Goal: Find specific page/section: Find specific page/section

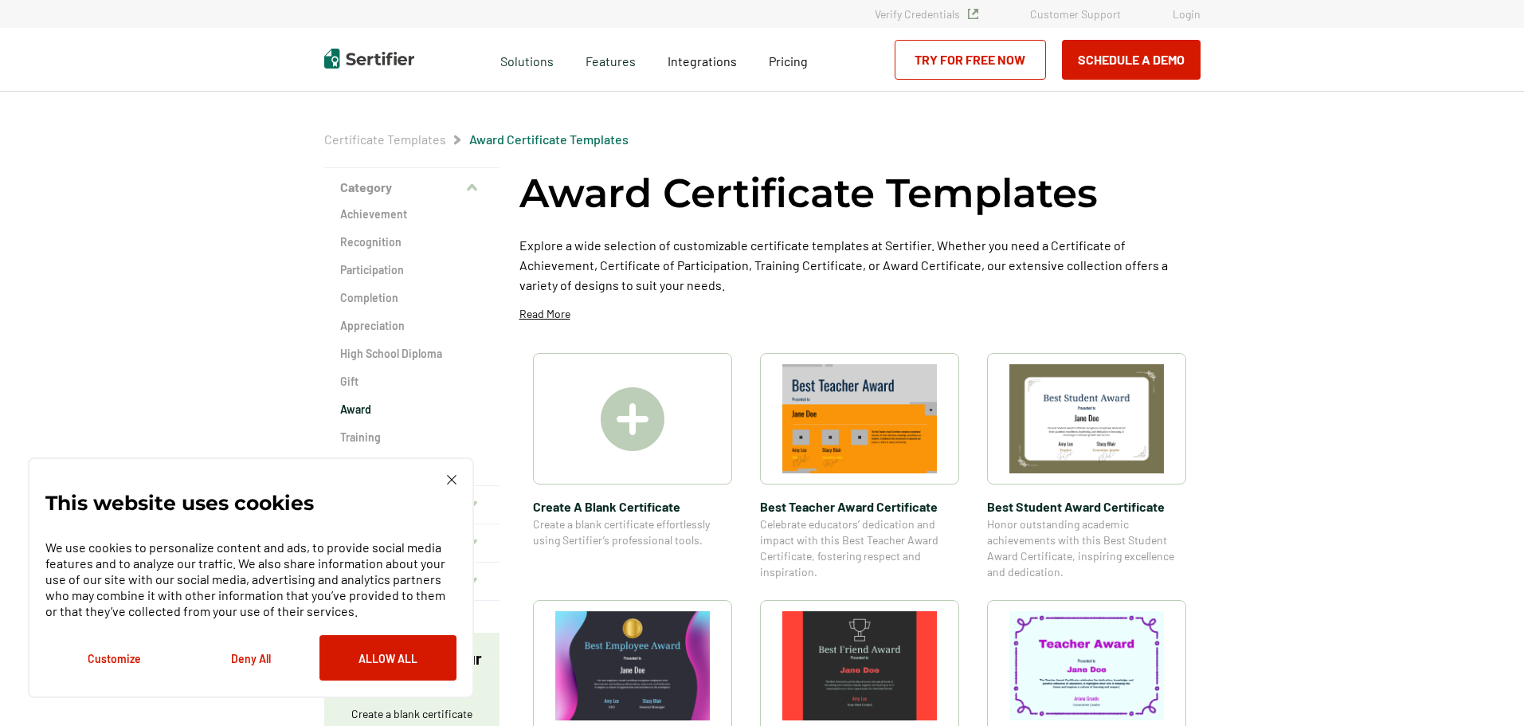
click at [450, 478] on img at bounding box center [452, 480] width 10 height 10
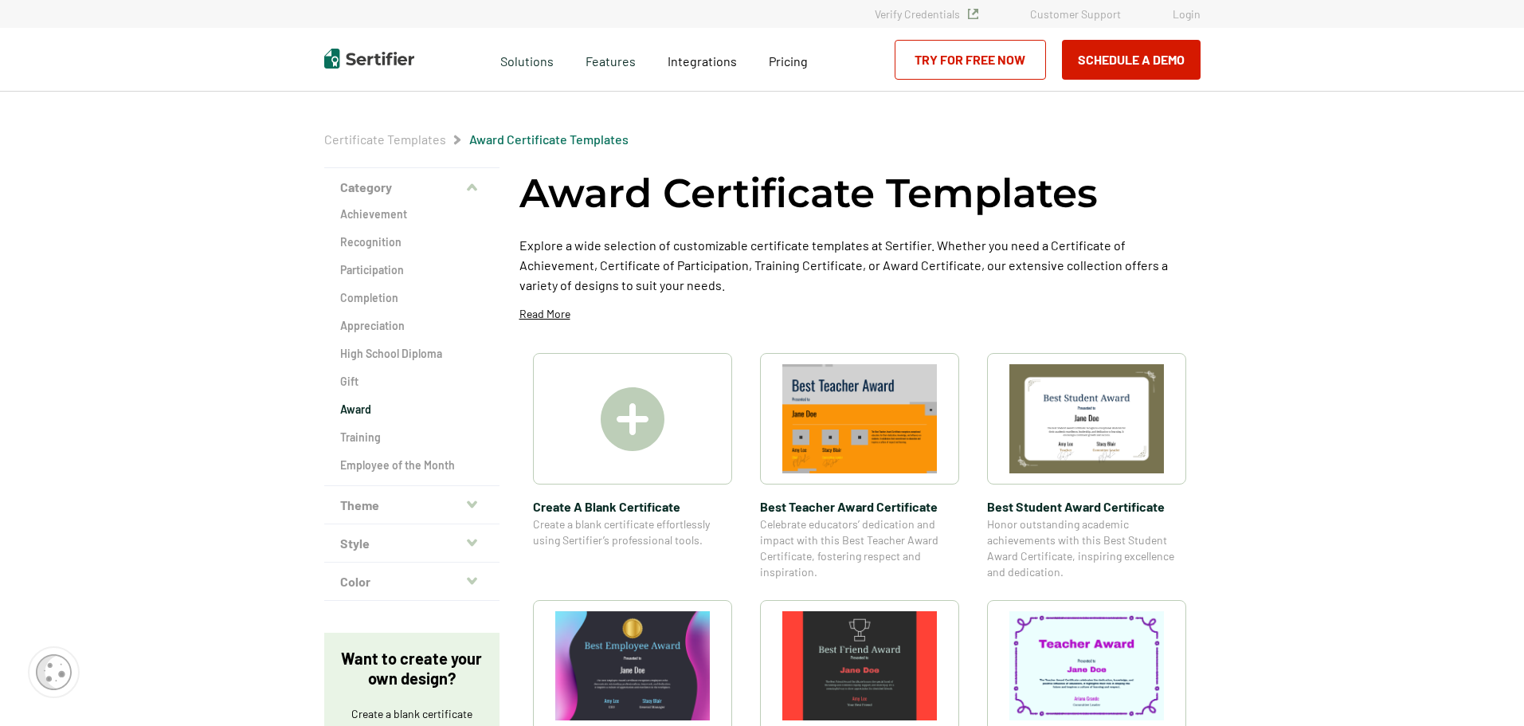
click at [474, 503] on icon "button" at bounding box center [472, 504] width 10 height 13
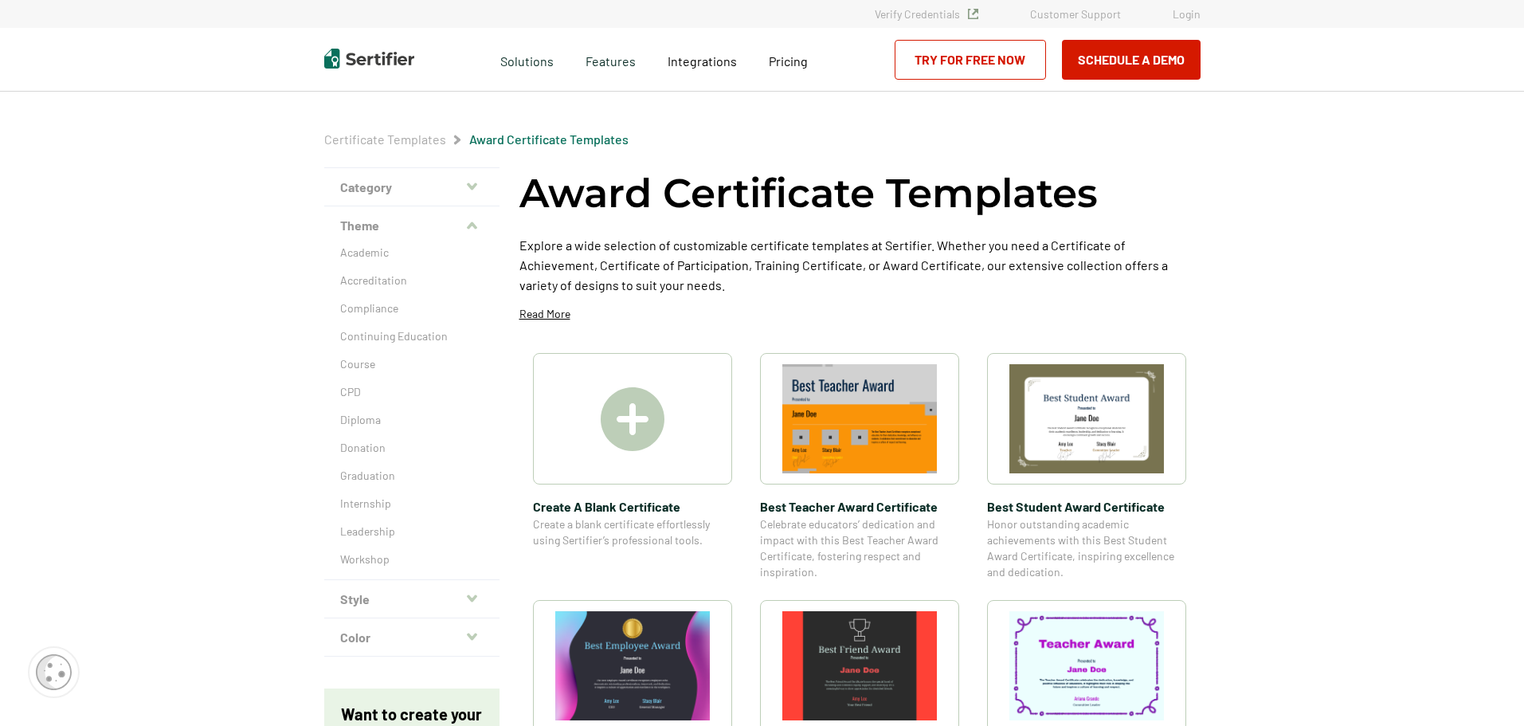
click at [476, 602] on icon "button" at bounding box center [472, 598] width 10 height 13
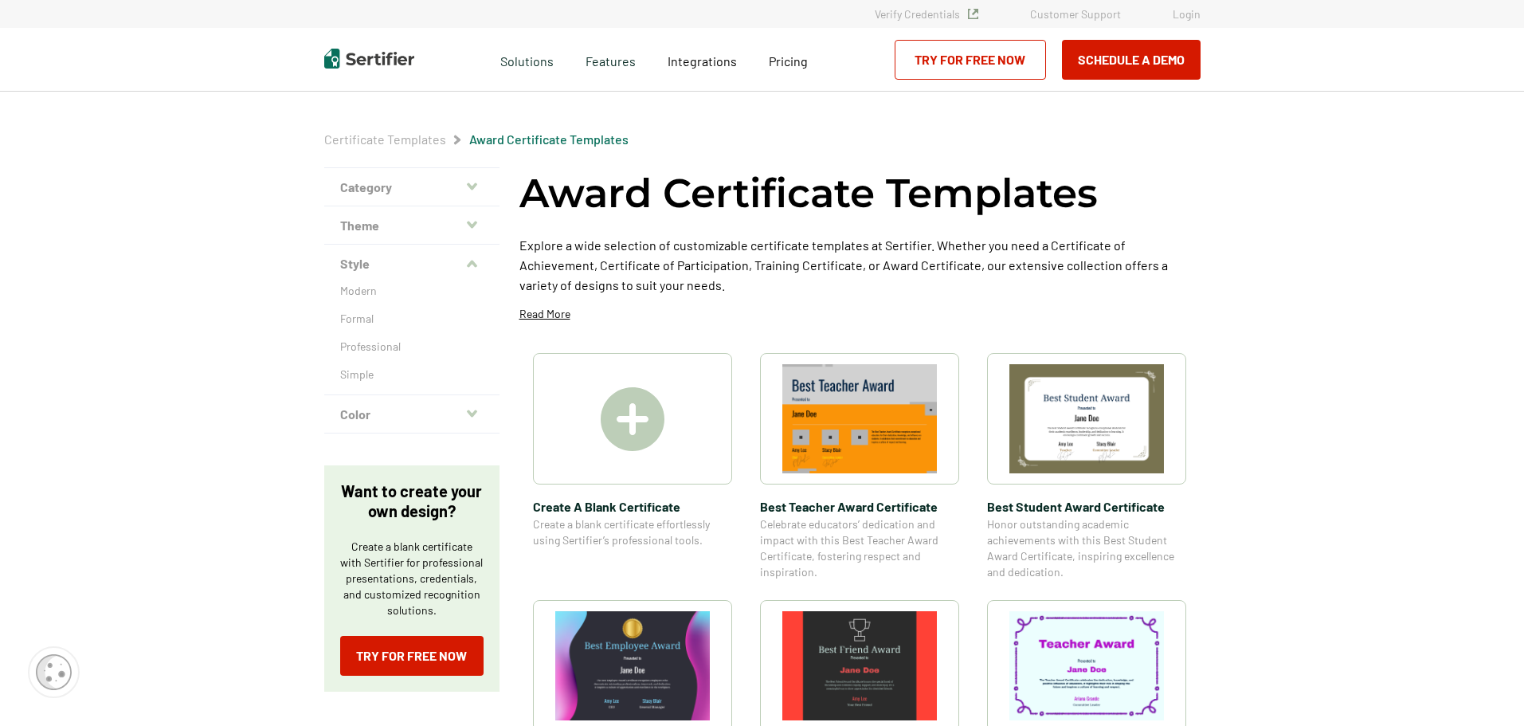
click at [476, 414] on icon "button" at bounding box center [472, 413] width 10 height 7
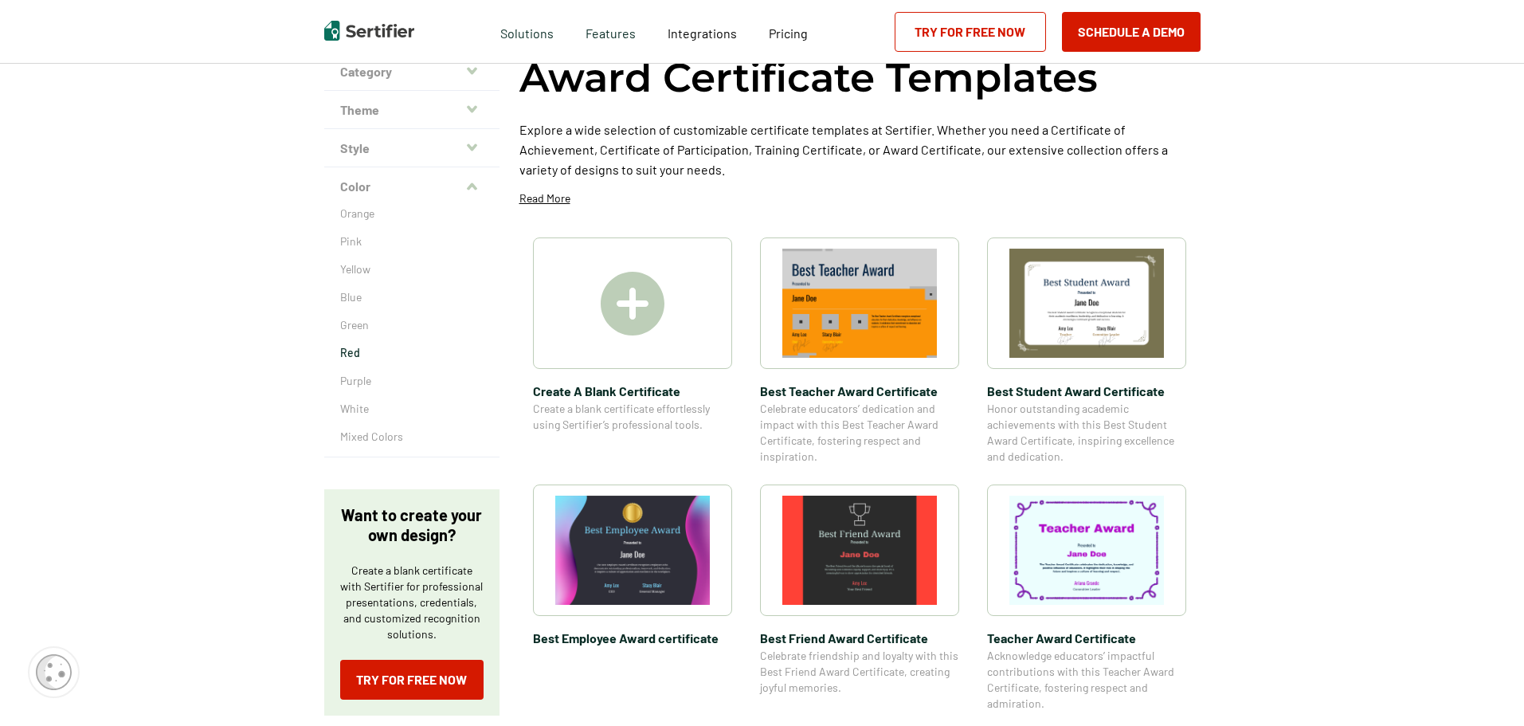
scroll to position [80, 0]
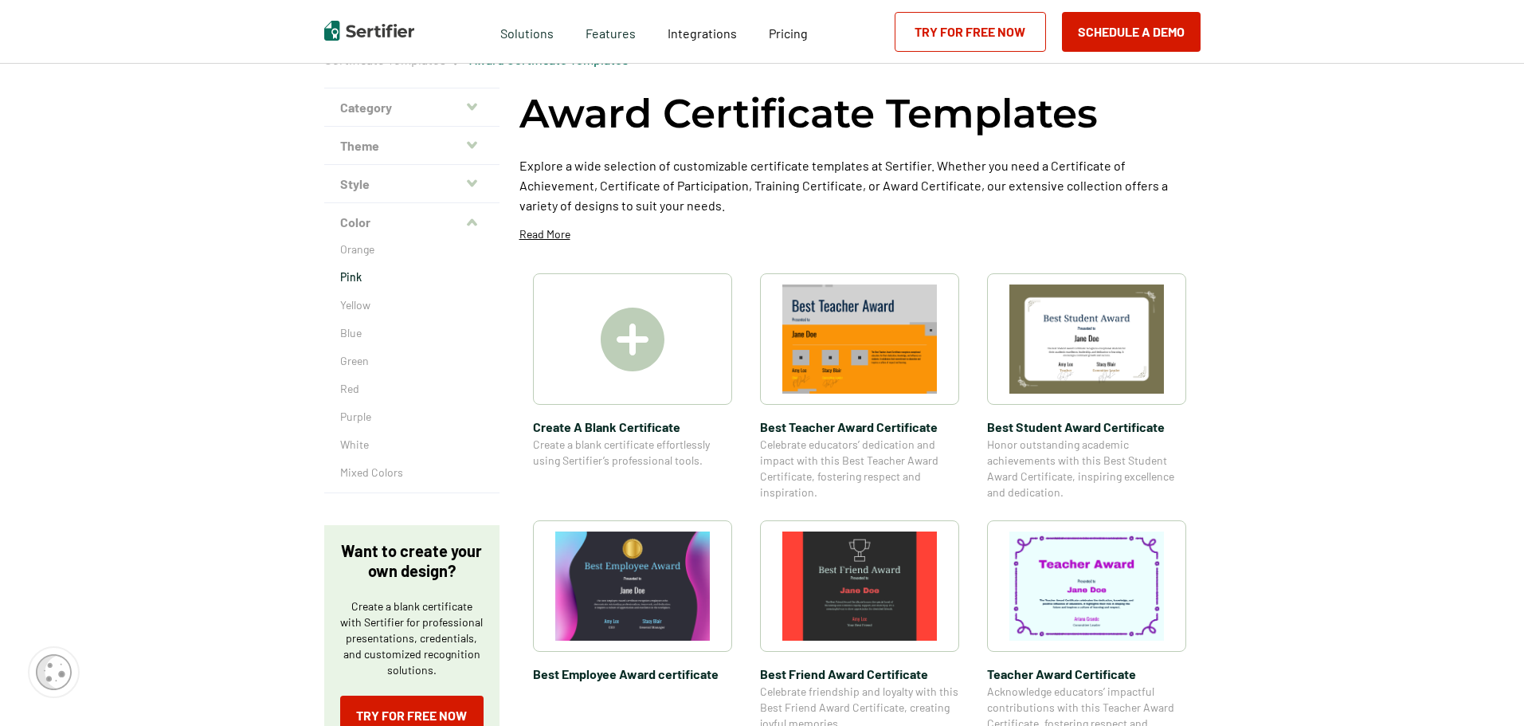
click at [367, 274] on p "Pink" at bounding box center [411, 277] width 143 height 16
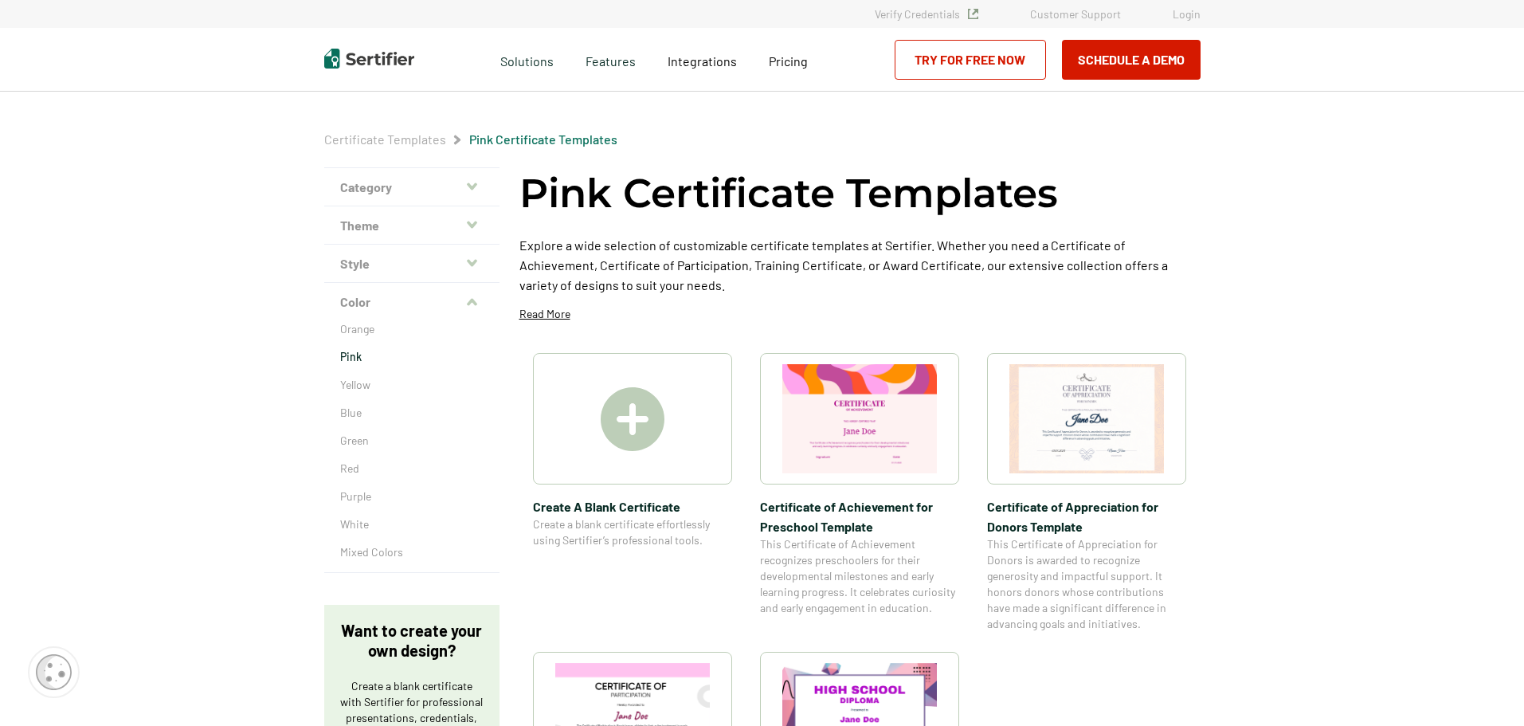
click at [481, 180] on button "Category" at bounding box center [411, 187] width 175 height 38
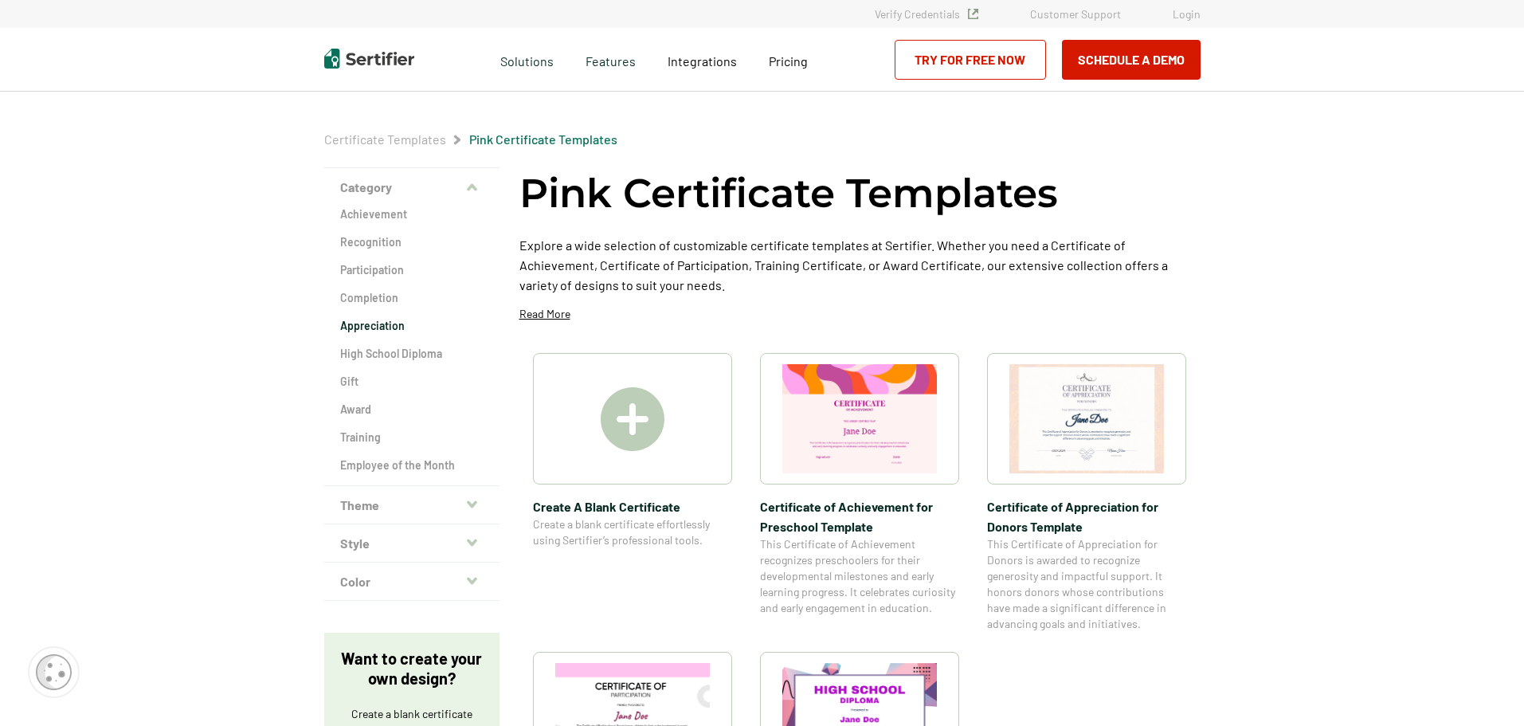
click at [360, 327] on h2 "Appreciation" at bounding box center [411, 326] width 143 height 16
